Goal: Information Seeking & Learning: Learn about a topic

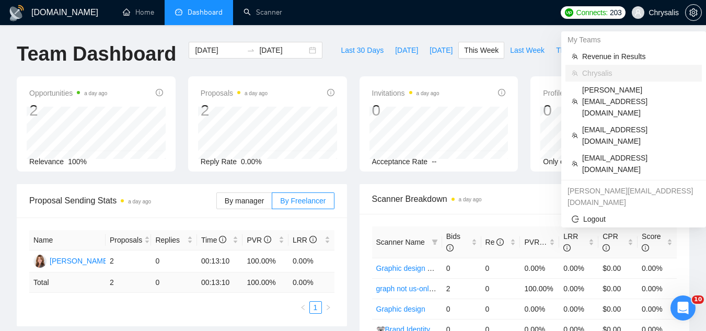
click at [659, 13] on span "Chrysalis" at bounding box center [663, 13] width 30 height 0
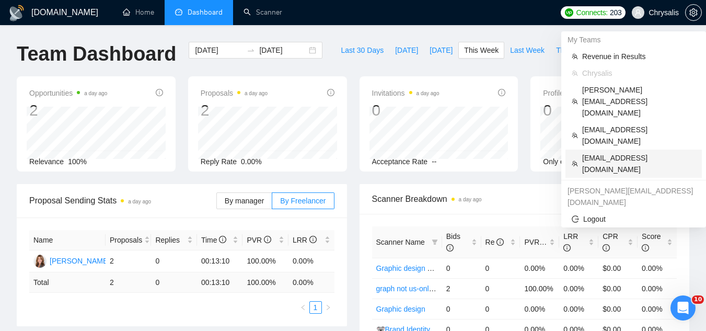
click at [605, 152] on span "[EMAIL_ADDRESS][DOMAIN_NAME]" at bounding box center [638, 163] width 113 height 23
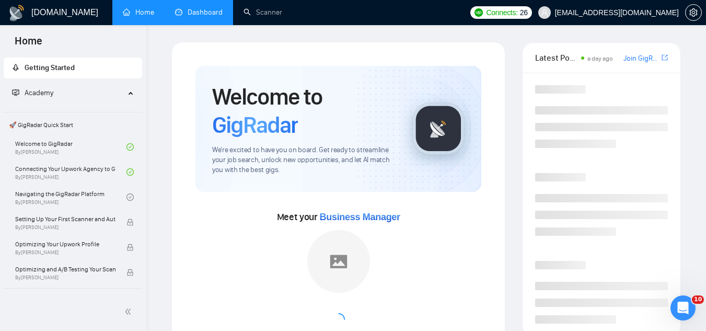
click at [210, 17] on link "Dashboard" at bounding box center [199, 12] width 48 height 9
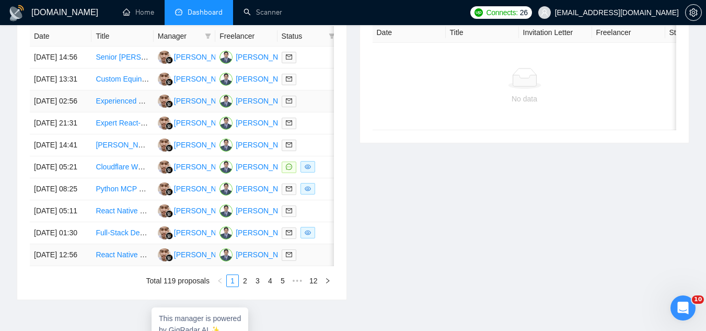
scroll to position [366, 0]
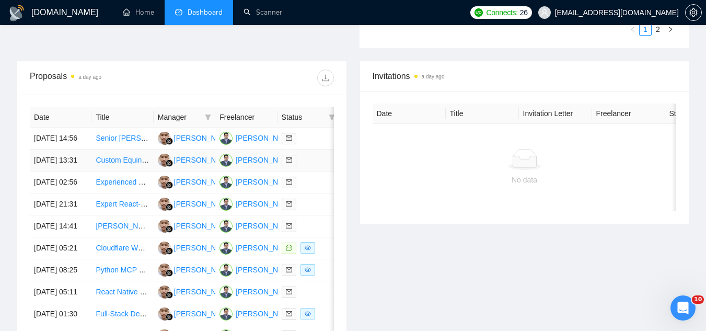
click at [126, 171] on td "Custom Equine Management System Development" at bounding box center [122, 160] width 62 height 22
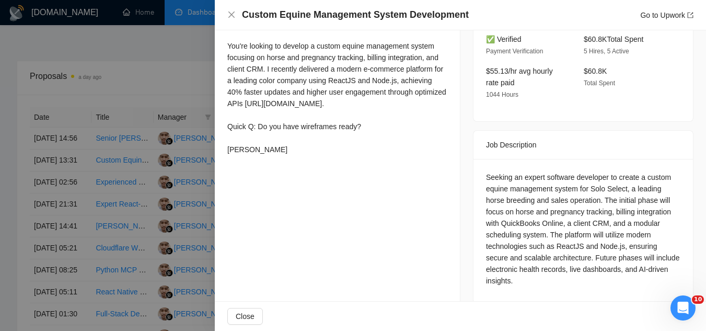
scroll to position [325, 0]
click at [160, 84] on div at bounding box center [353, 165] width 706 height 331
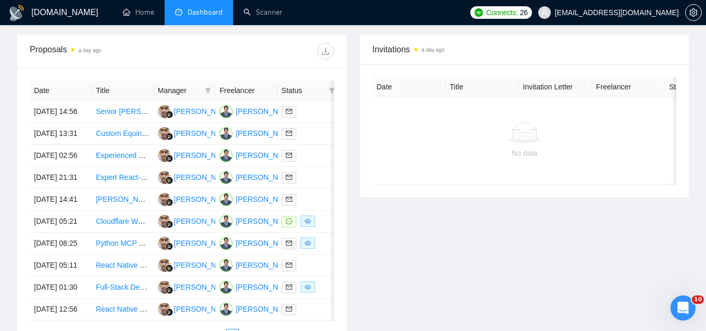
scroll to position [418, 0]
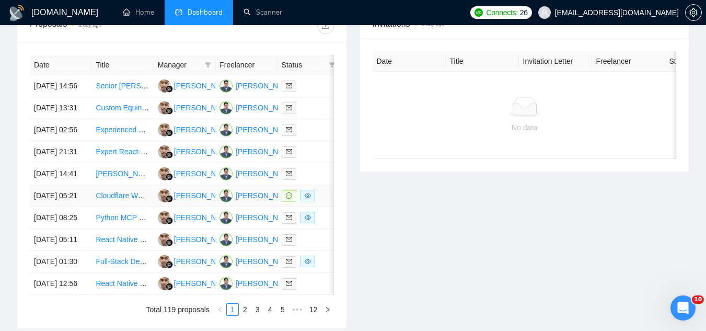
click at [109, 207] on td "Cloudflare Workers and AWS SES engineer for React app on GetMocha" at bounding box center [122, 196] width 62 height 22
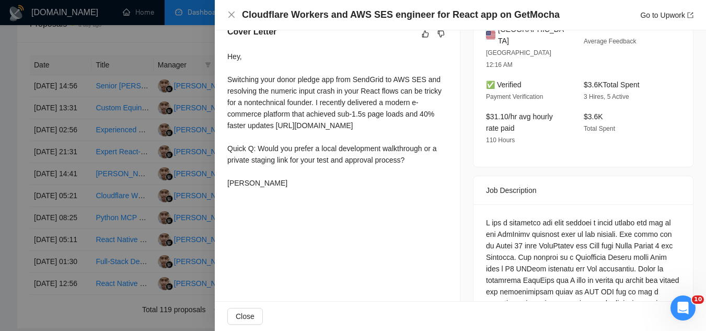
scroll to position [273, 0]
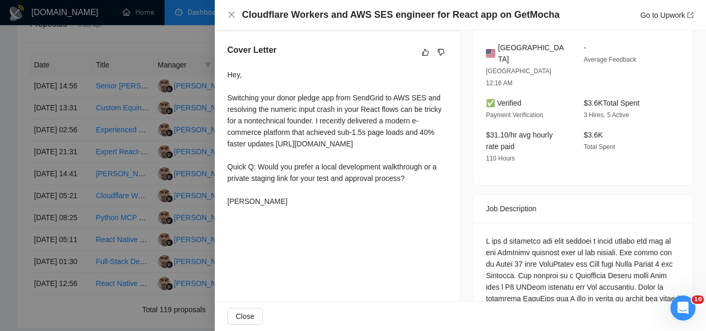
click at [158, 42] on div at bounding box center [353, 165] width 706 height 331
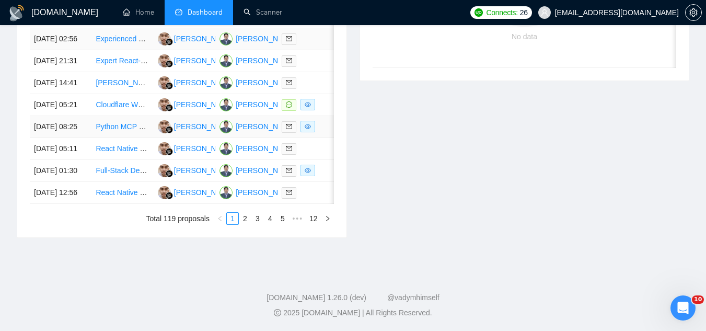
scroll to position [575, 0]
click at [111, 182] on td "Full-Stack Developer Needed to Collaborate on Hospitality Scheduling App ([DOMA…" at bounding box center [122, 171] width 62 height 22
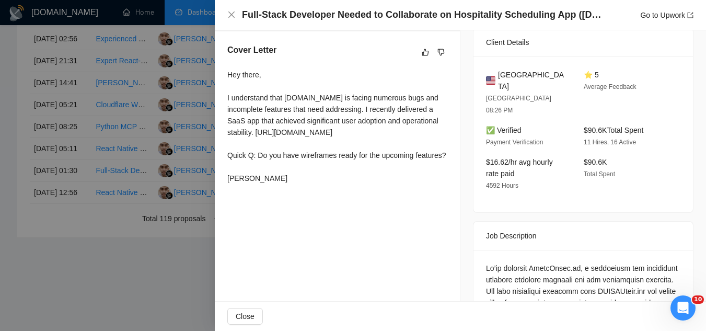
click at [110, 299] on div at bounding box center [353, 165] width 706 height 331
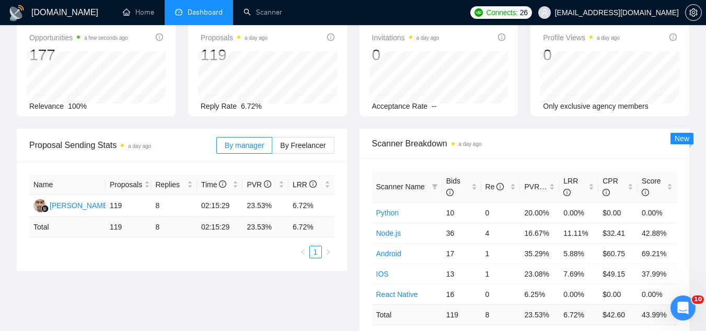
scroll to position [52, 0]
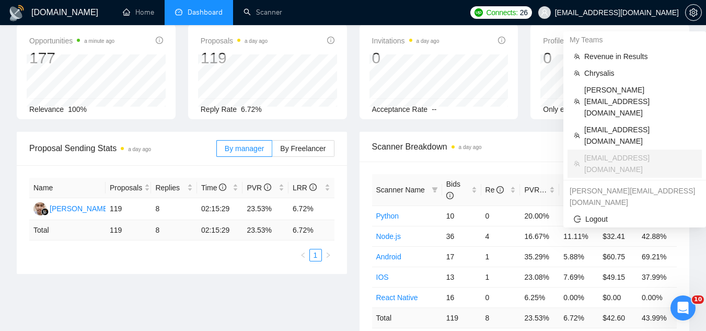
click at [610, 13] on span "[EMAIL_ADDRESS][DOMAIN_NAME]" at bounding box center [617, 13] width 124 height 0
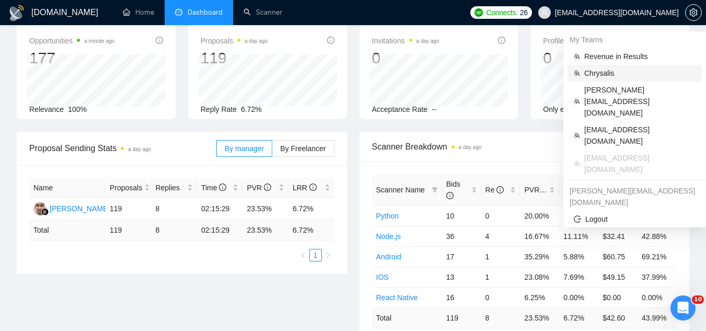
click at [605, 72] on span "Chrysalis" at bounding box center [639, 72] width 111 height 11
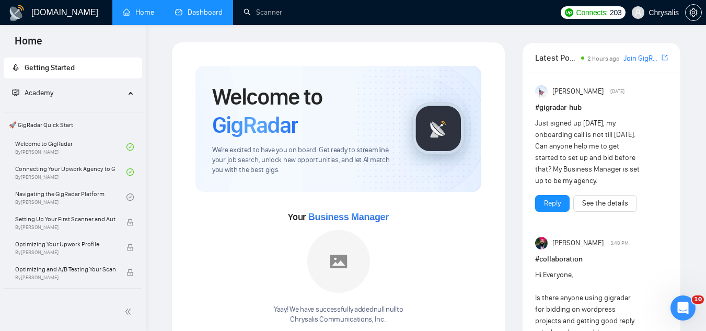
click at [207, 14] on link "Dashboard" at bounding box center [199, 12] width 48 height 9
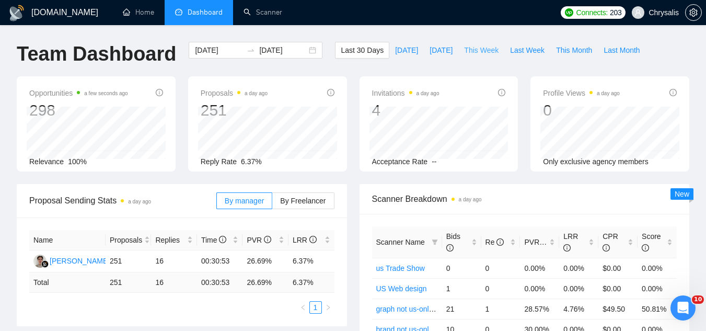
click at [462, 56] on button "This Week" at bounding box center [481, 50] width 46 height 17
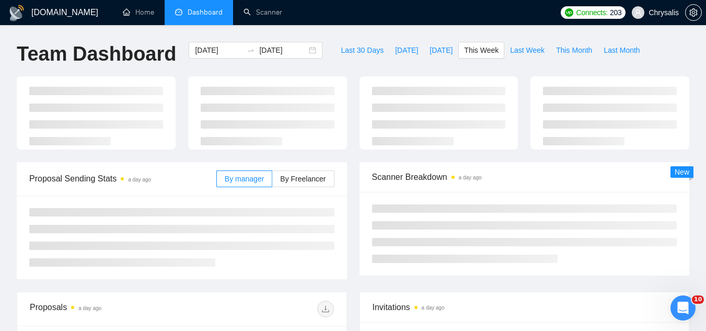
type input "[DATE]"
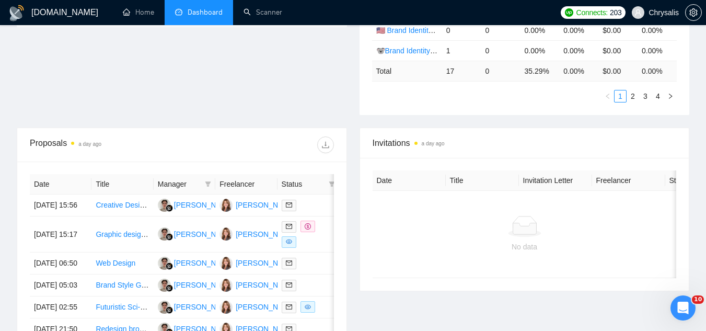
scroll to position [313, 0]
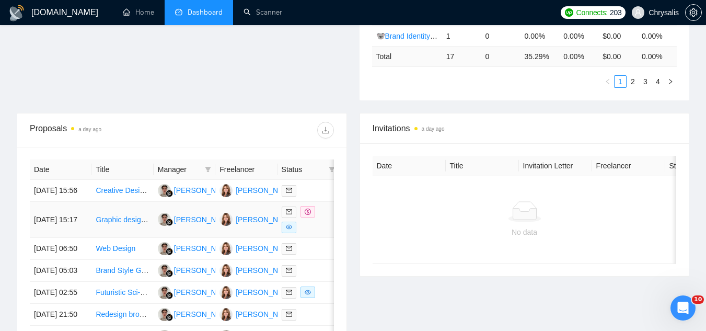
click at [124, 238] on td "Graphic designer needed to design print magazine cover." at bounding box center [122, 220] width 62 height 36
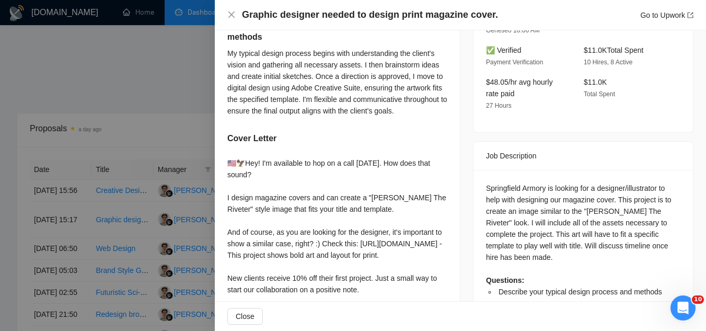
scroll to position [366, 0]
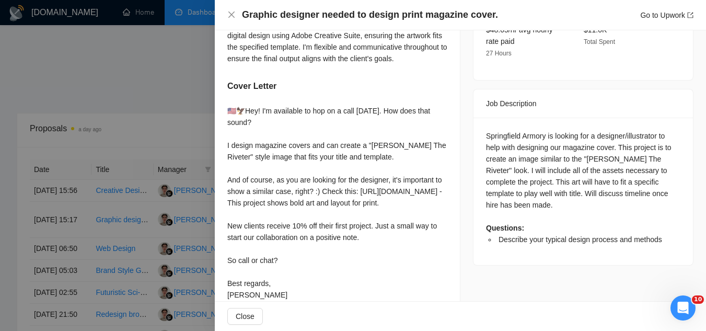
click at [160, 105] on div at bounding box center [353, 165] width 706 height 331
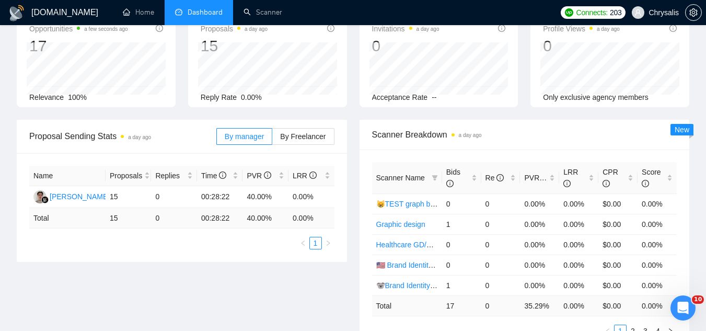
scroll to position [0, 0]
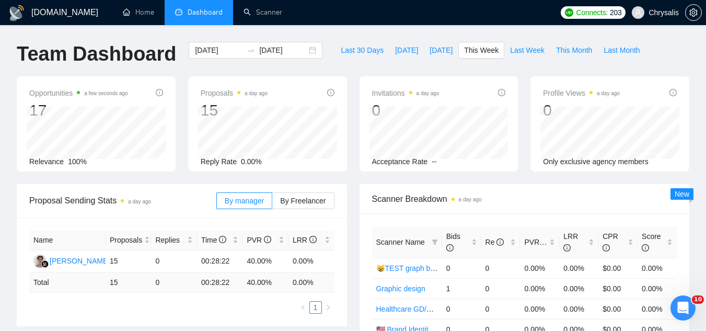
click at [668, 13] on span "Chrysalis" at bounding box center [663, 13] width 30 height 0
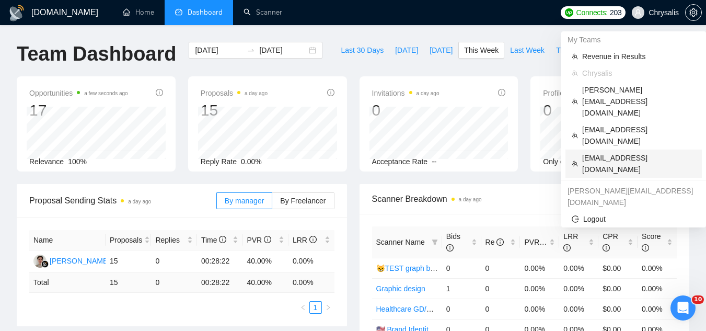
click at [602, 152] on span "[EMAIL_ADDRESS][DOMAIN_NAME]" at bounding box center [638, 163] width 113 height 23
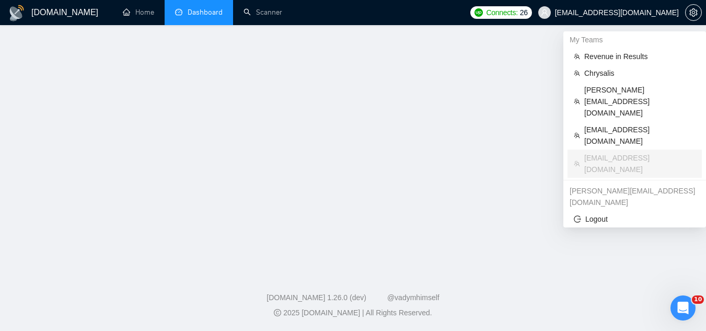
click at [212, 17] on link "Dashboard" at bounding box center [199, 12] width 48 height 9
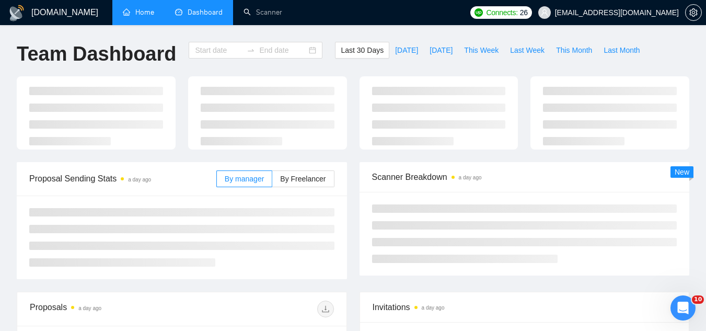
type input "[DATE]"
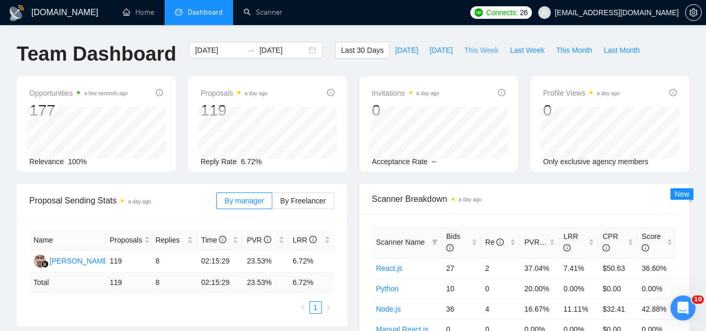
click at [464, 43] on button "This Week" at bounding box center [481, 50] width 46 height 17
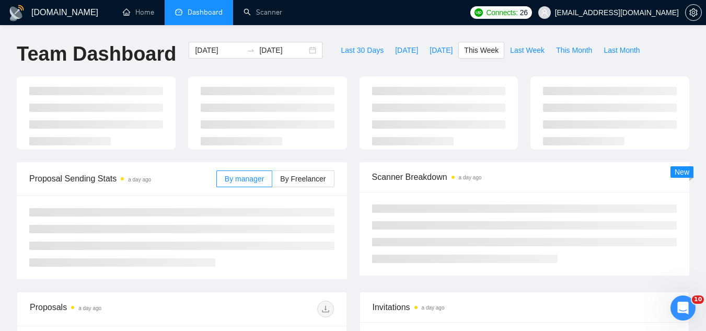
type input "[DATE]"
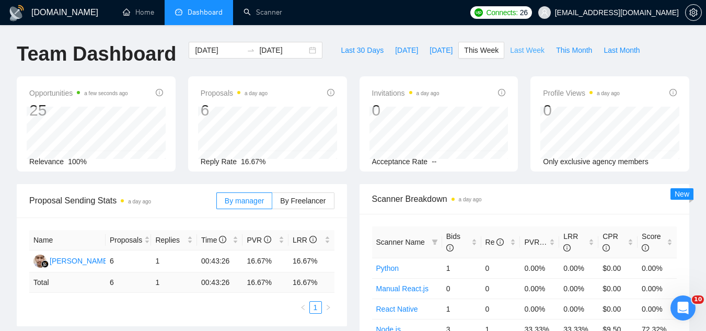
click at [510, 51] on span "Last Week" at bounding box center [527, 49] width 34 height 11
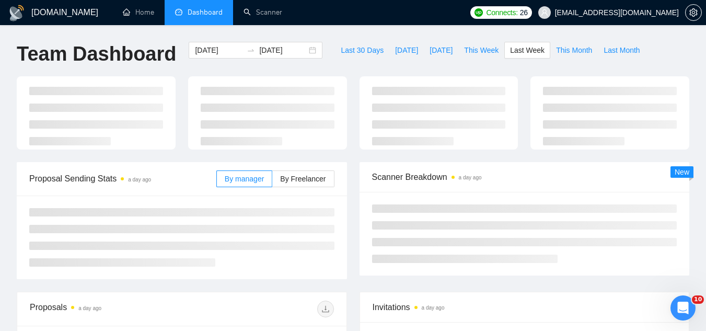
type input "[DATE]"
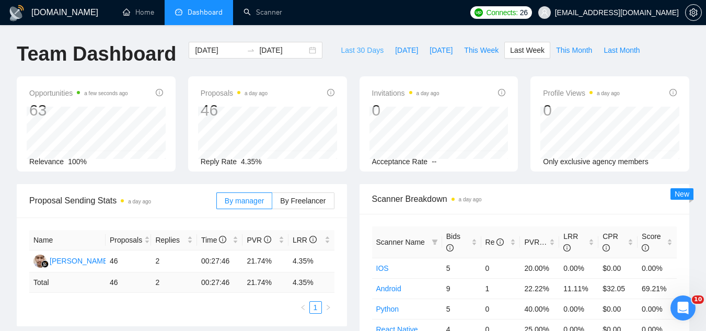
click at [363, 53] on span "Last 30 Days" at bounding box center [362, 49] width 43 height 11
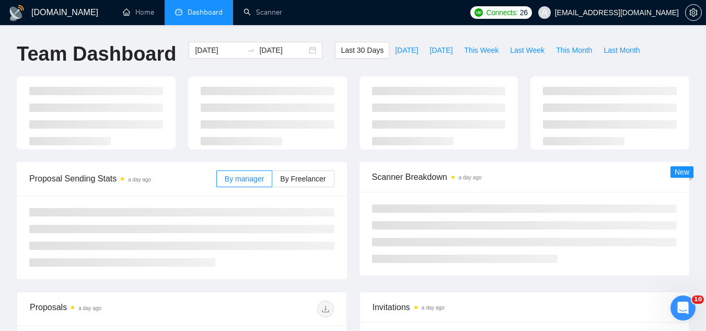
type input "[DATE]"
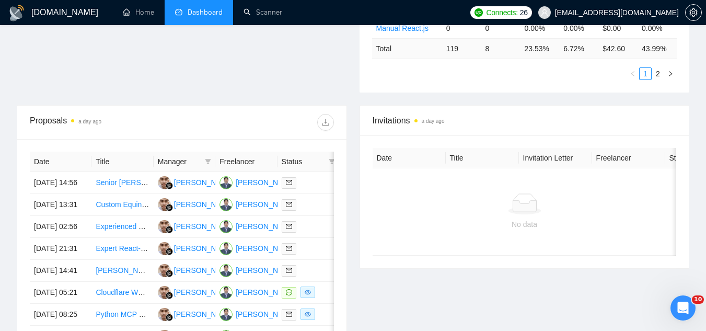
scroll to position [366, 0]
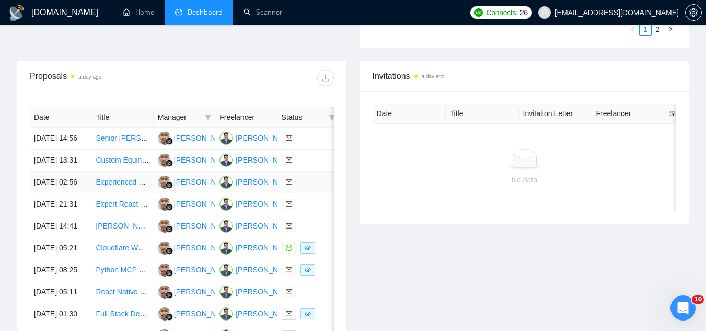
click at [110, 193] on td "Experienced Software Engineer for AI Chat Development" at bounding box center [122, 182] width 62 height 22
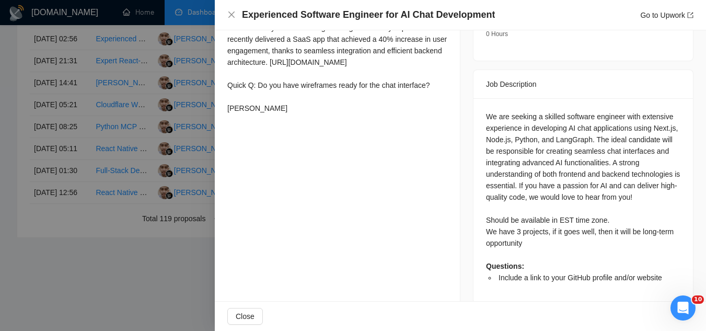
scroll to position [616, 0]
click at [240, 314] on span "Close" at bounding box center [245, 315] width 19 height 11
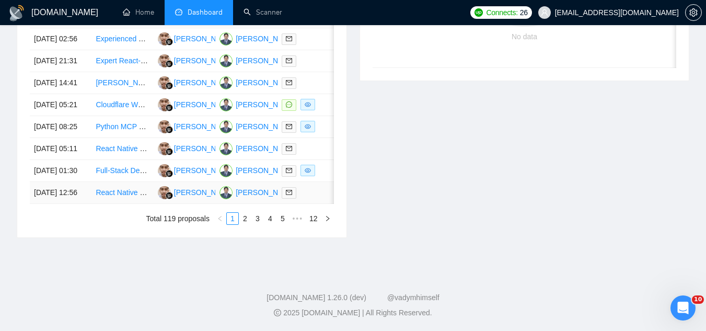
click at [138, 187] on td "React Native Developer for Ongoing Mobile Project" at bounding box center [122, 193] width 62 height 22
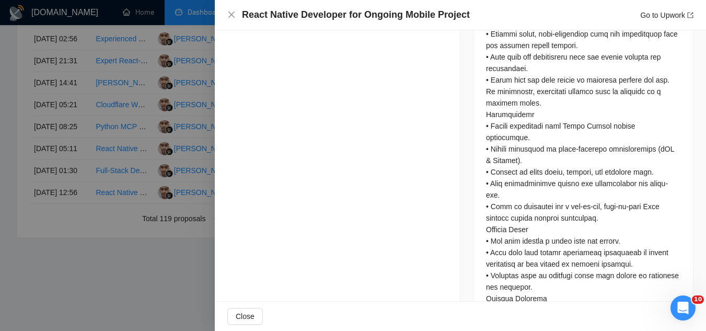
scroll to position [639, 0]
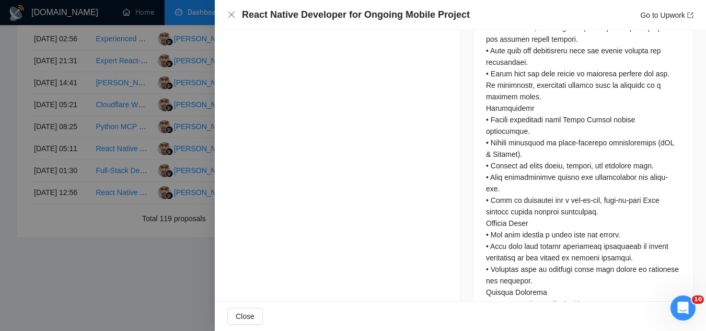
click at [134, 287] on div at bounding box center [353, 165] width 706 height 331
